Goal: Information Seeking & Learning: Find contact information

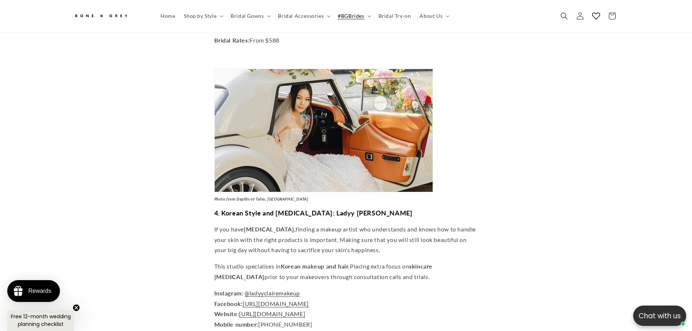
scroll to position [0, 400]
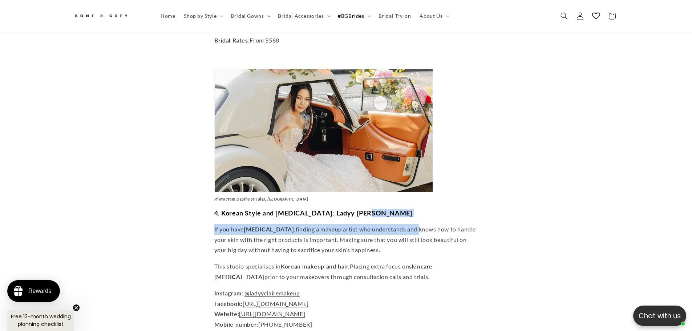
drag, startPoint x: 408, startPoint y: 202, endPoint x: 372, endPoint y: 195, distance: 36.3
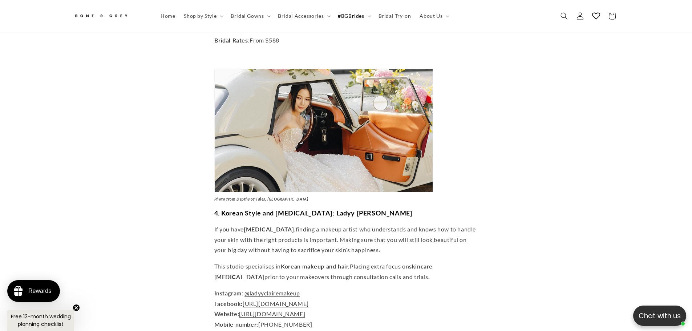
drag, startPoint x: 407, startPoint y: 198, endPoint x: 331, endPoint y: 193, distance: 76.1
click at [331, 209] on h3 "4. Korean Style and [MEDICAL_DATA]: Ladyy [PERSON_NAME]" at bounding box center [346, 213] width 264 height 8
copy strong "Ladyy [PERSON_NAME]"
click at [300, 310] on span "[URL][DOMAIN_NAME]" at bounding box center [272, 313] width 66 height 7
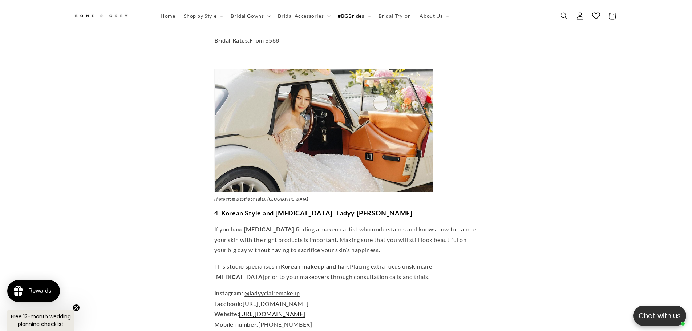
scroll to position [0, 200]
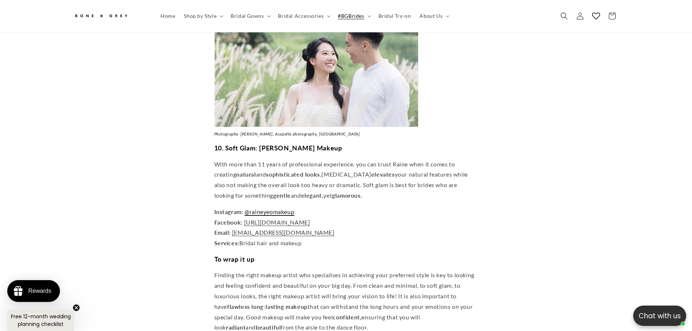
click at [270, 208] on link "@raineyeomakeup" at bounding box center [269, 211] width 50 height 7
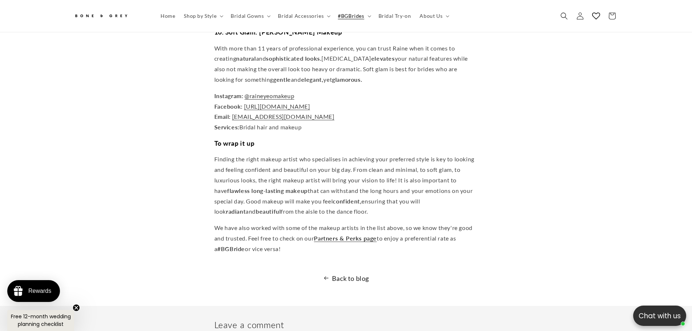
scroll to position [3484, 0]
